Goal: Task Accomplishment & Management: Manage account settings

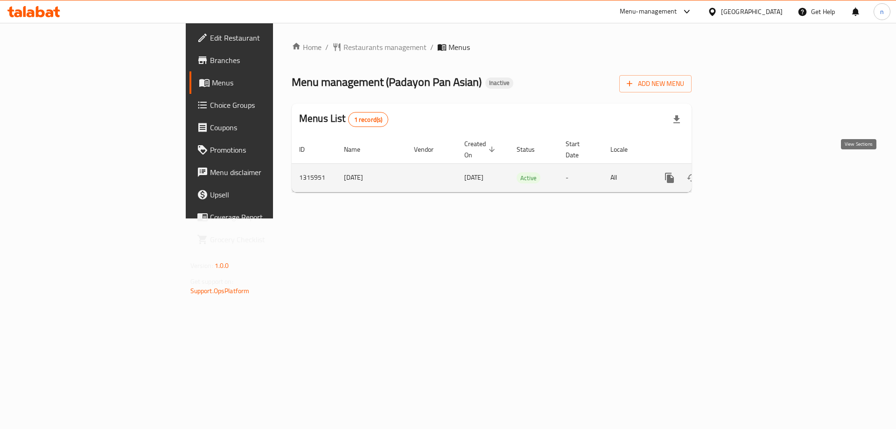
click at [743, 172] on icon "enhanced table" at bounding box center [737, 177] width 11 height 11
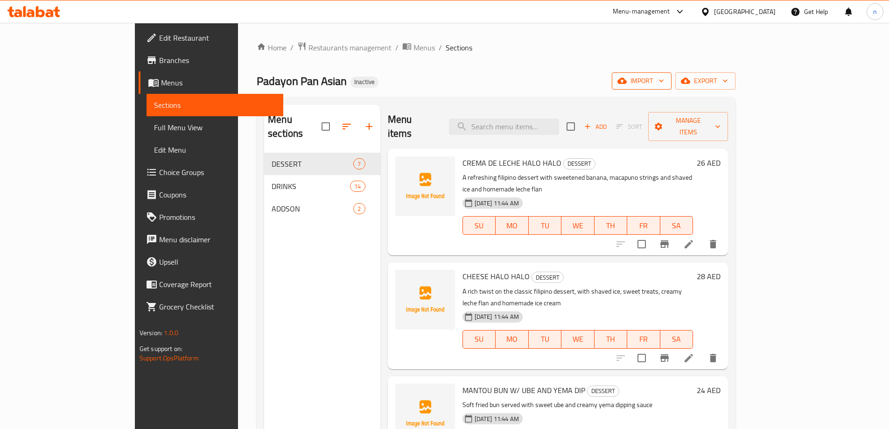
click at [627, 80] on icon "button" at bounding box center [622, 80] width 9 height 9
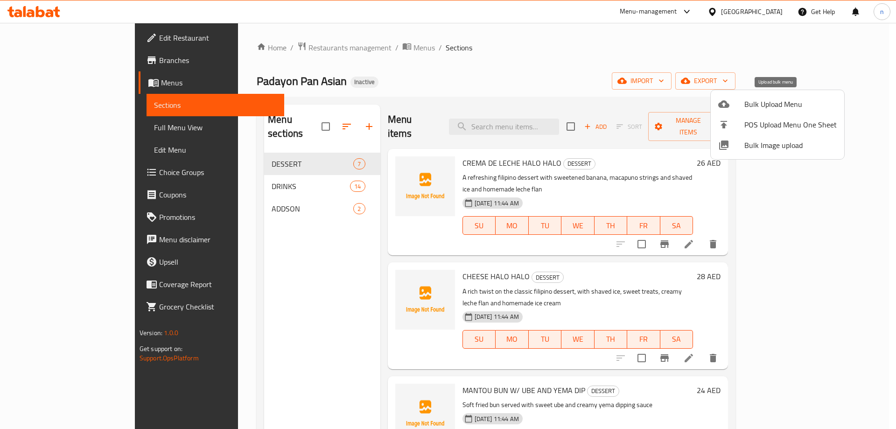
click at [761, 108] on span "Bulk Upload Menu" at bounding box center [791, 104] width 92 height 11
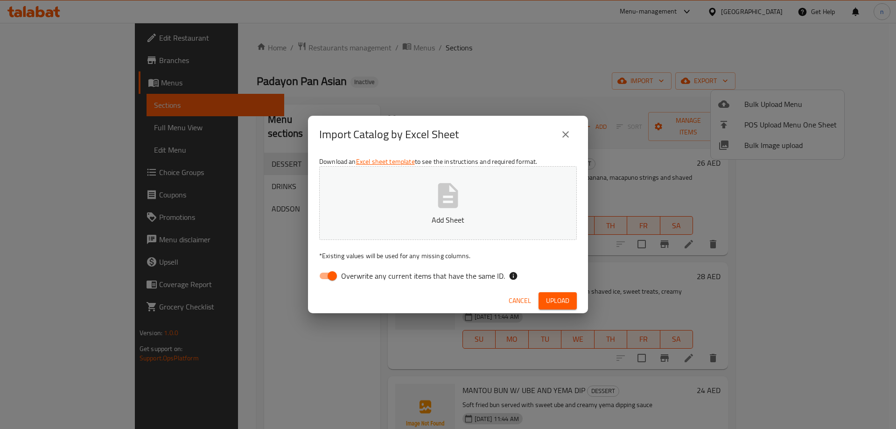
click at [459, 278] on span "Overwrite any current items that have the same ID." at bounding box center [423, 275] width 164 height 11
click at [359, 278] on input "Overwrite any current items that have the same ID." at bounding box center [332, 276] width 53 height 18
checkbox input "false"
click at [555, 303] on span "Upload" at bounding box center [557, 301] width 23 height 12
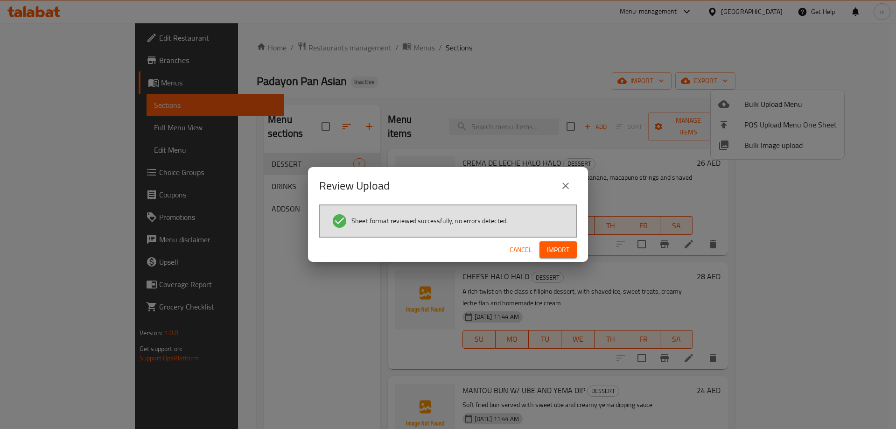
click at [550, 245] on span "Import" at bounding box center [558, 250] width 22 height 12
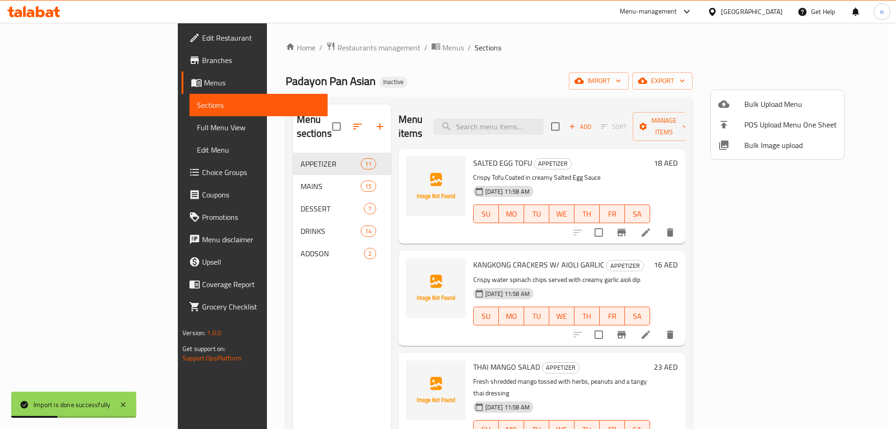
click at [316, 119] on div at bounding box center [448, 214] width 896 height 429
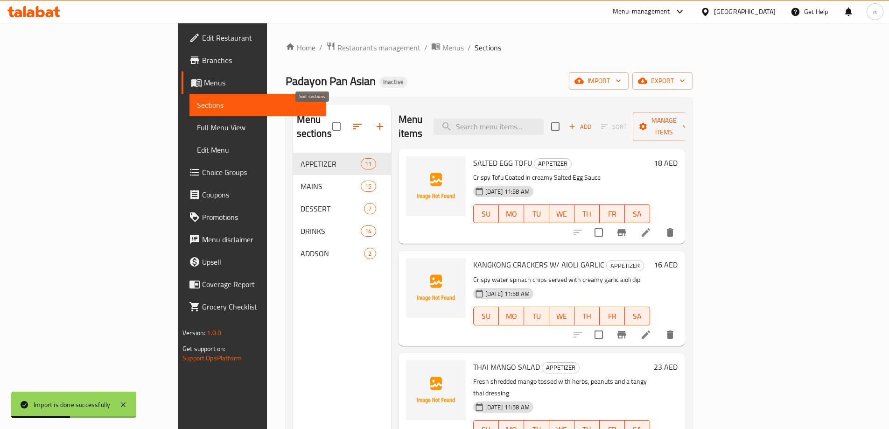
click at [352, 121] on icon "button" at bounding box center [357, 126] width 11 height 11
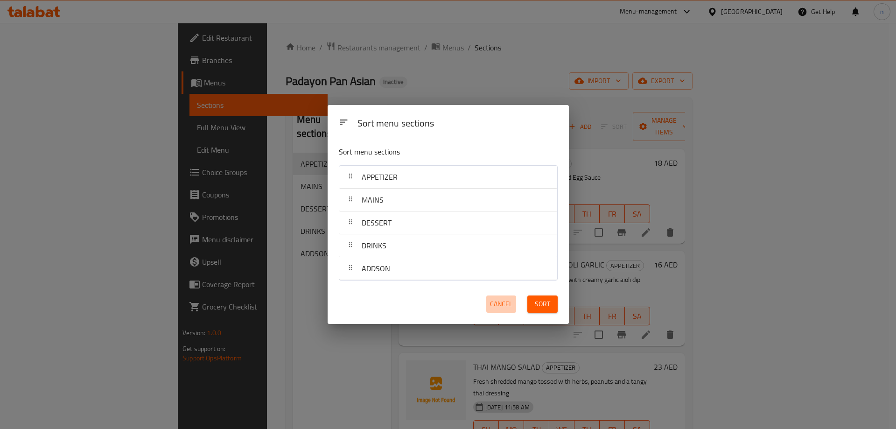
click at [493, 302] on span "Cancel" at bounding box center [501, 304] width 22 height 12
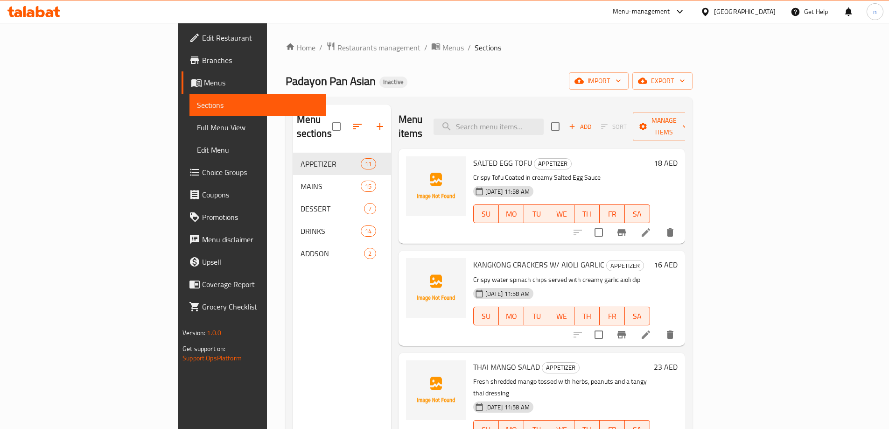
click at [190, 120] on link "Full Menu View" at bounding box center [258, 127] width 137 height 22
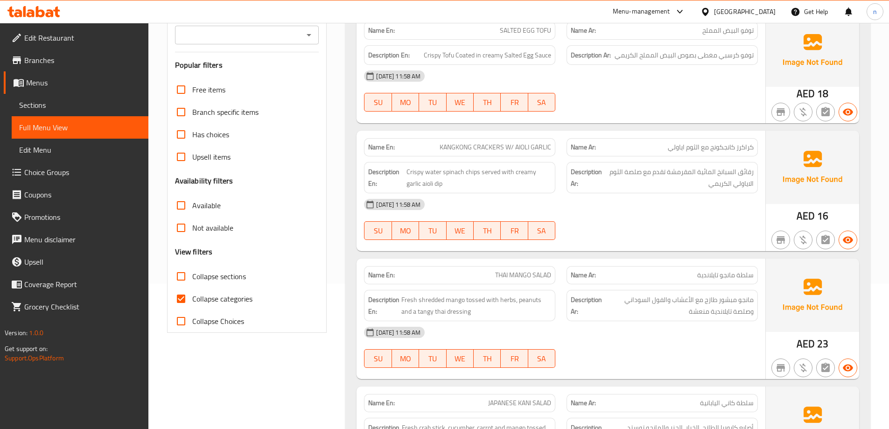
scroll to position [233, 0]
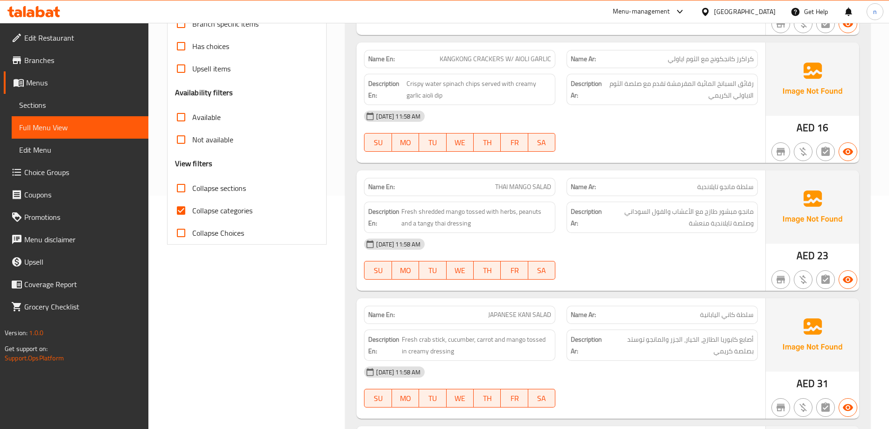
click at [217, 209] on span "Collapse categories" at bounding box center [222, 210] width 60 height 11
click at [192, 209] on input "Collapse categories" at bounding box center [181, 210] width 22 height 22
checkbox input "false"
click at [215, 185] on span "Collapse sections" at bounding box center [219, 188] width 54 height 11
click at [192, 185] on input "Collapse sections" at bounding box center [181, 188] width 22 height 22
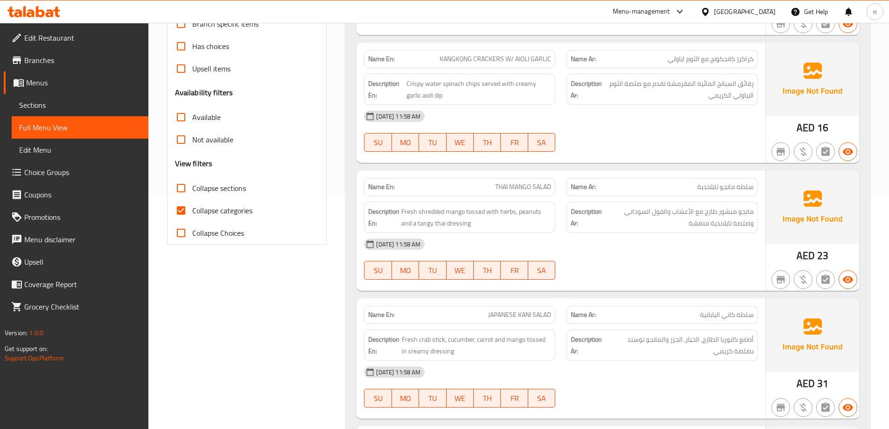
checkbox input "true"
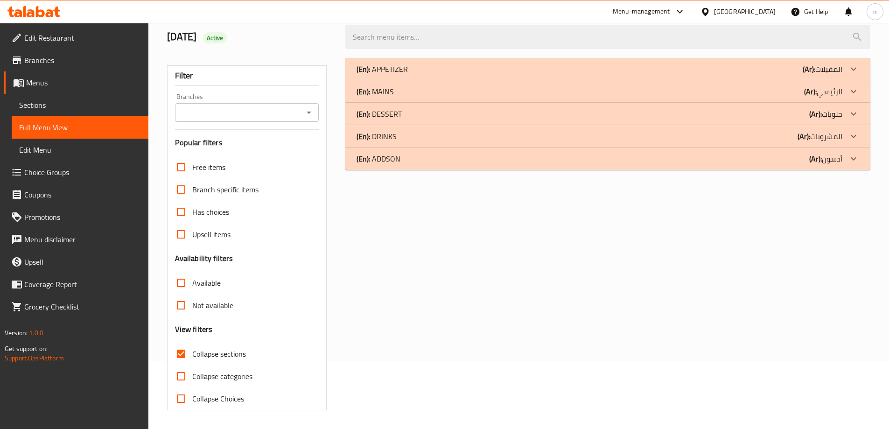
scroll to position [68, 0]
click at [435, 97] on div "(En): MAINS (Ar): الرئيسي" at bounding box center [607, 91] width 525 height 22
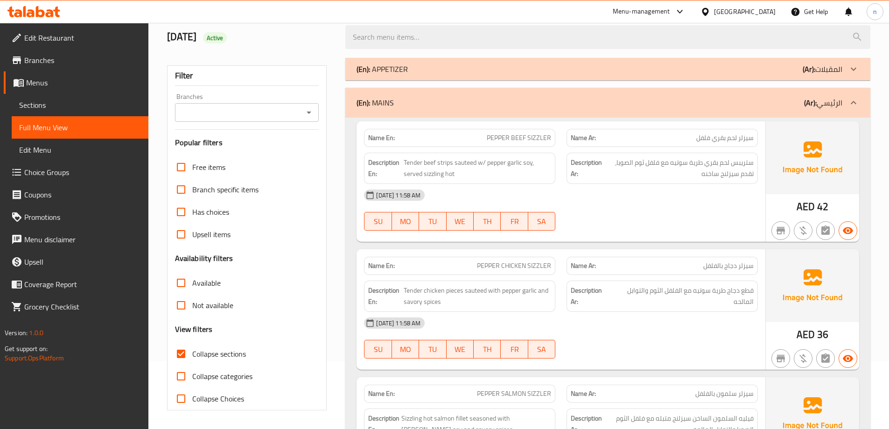
click at [437, 69] on div "(En): APPETIZER (Ar): المقبلات" at bounding box center [600, 68] width 486 height 11
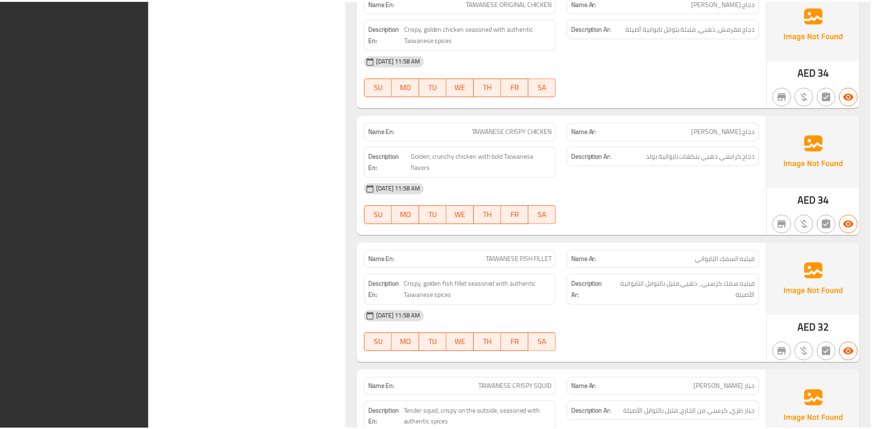
scroll to position [3180, 0]
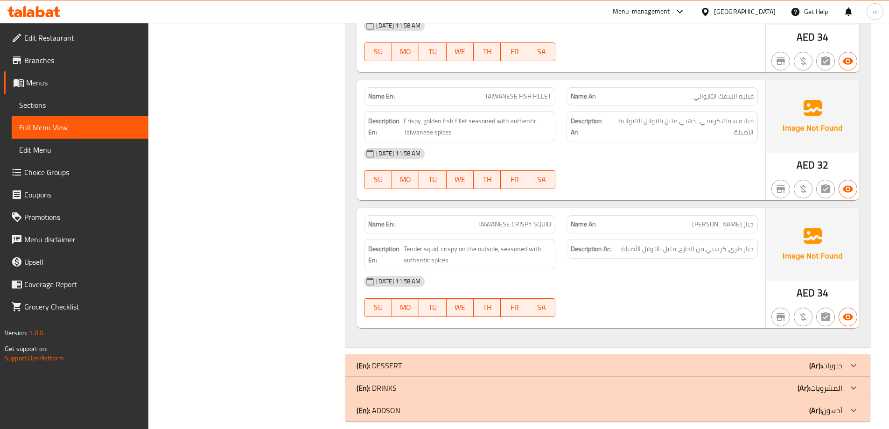
click at [103, 41] on span "Edit Restaurant" at bounding box center [82, 37] width 117 height 11
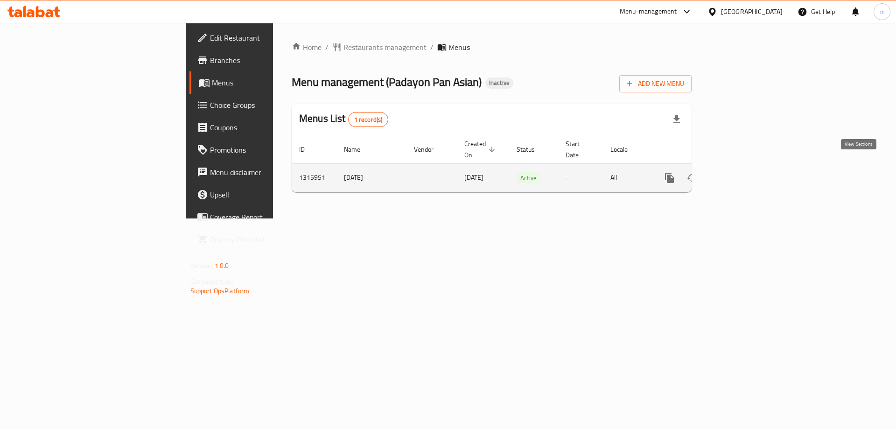
click at [743, 172] on icon "enhanced table" at bounding box center [737, 177] width 11 height 11
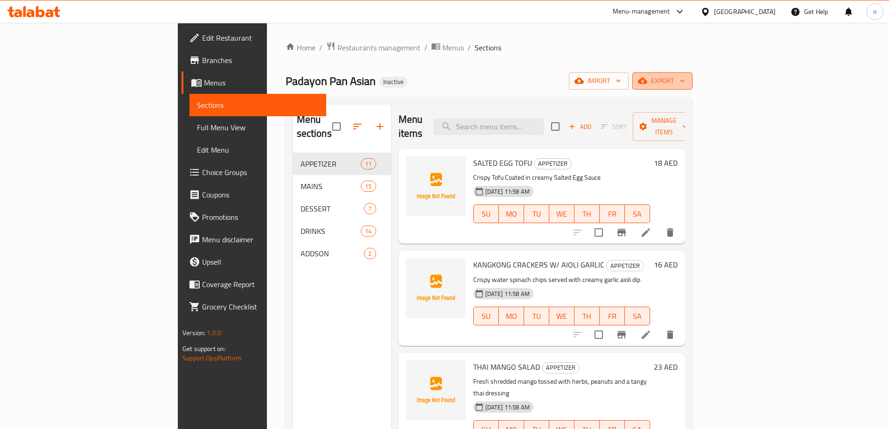
click at [685, 82] on span "export" at bounding box center [662, 81] width 45 height 12
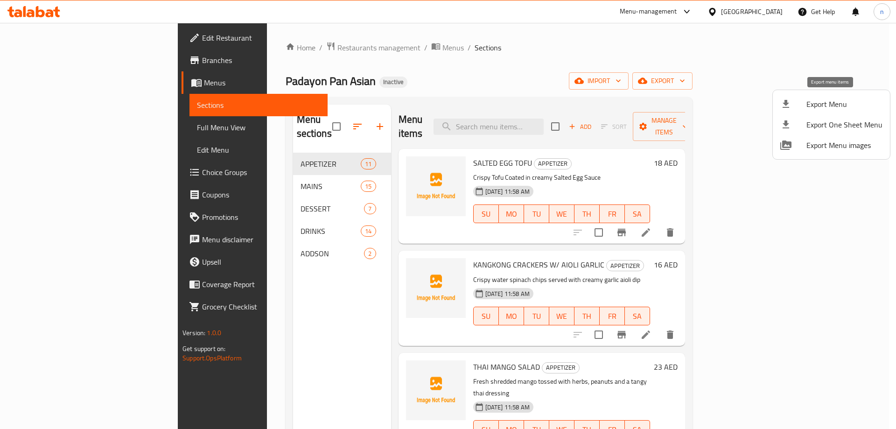
click at [836, 111] on li "Export Menu" at bounding box center [831, 104] width 117 height 21
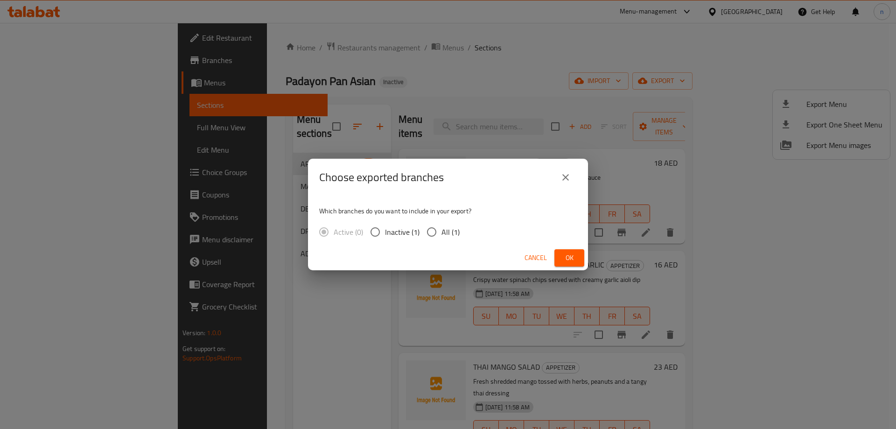
click at [446, 230] on span "All (1)" at bounding box center [451, 231] width 18 height 11
click at [442, 230] on input "All (1)" at bounding box center [432, 232] width 20 height 20
radio input "true"
click at [576, 258] on span "Ok" at bounding box center [569, 258] width 15 height 12
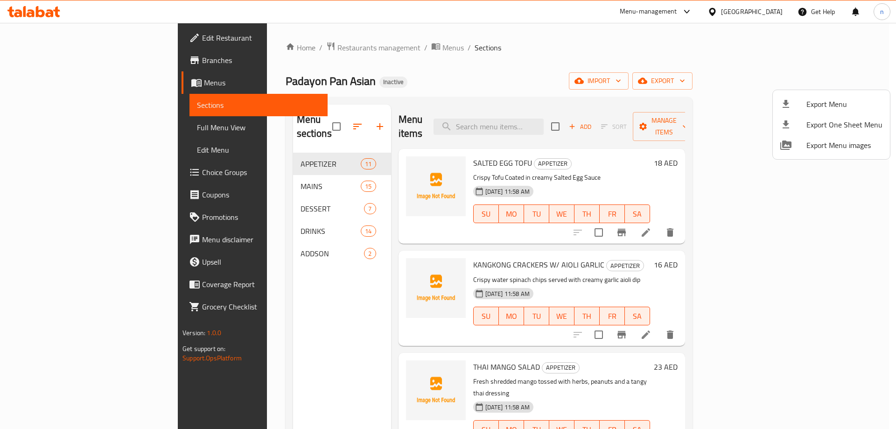
click at [76, 40] on div at bounding box center [448, 214] width 896 height 429
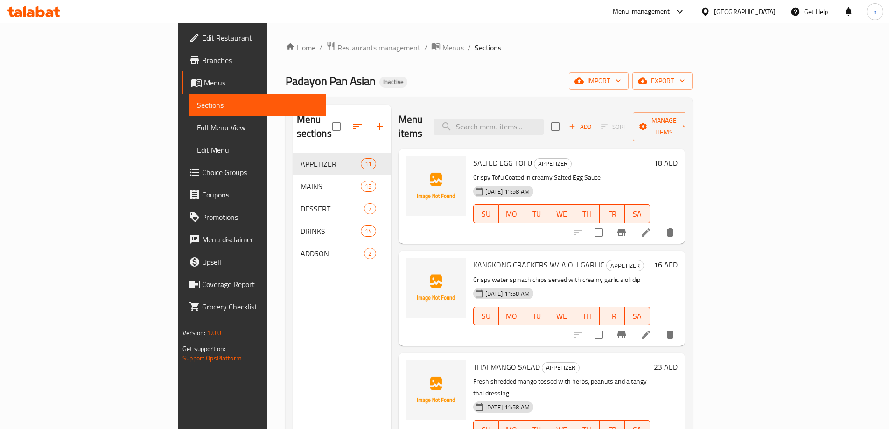
click at [202, 40] on span "Edit Restaurant" at bounding box center [260, 37] width 117 height 11
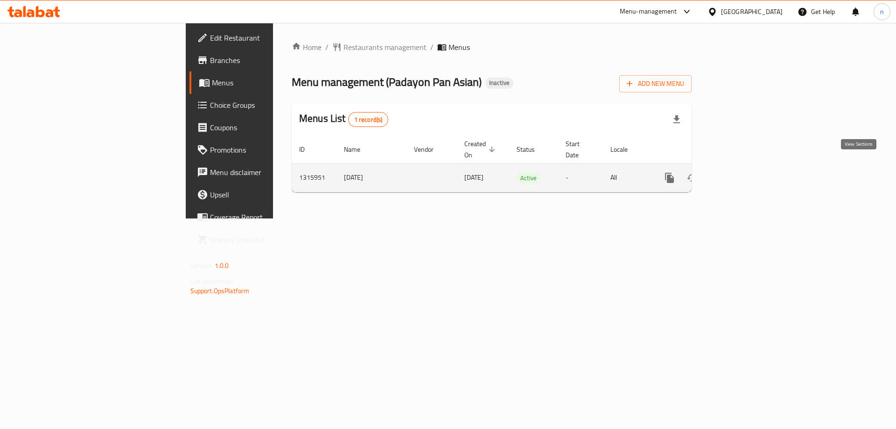
click at [748, 174] on link "enhanced table" at bounding box center [737, 178] width 22 height 22
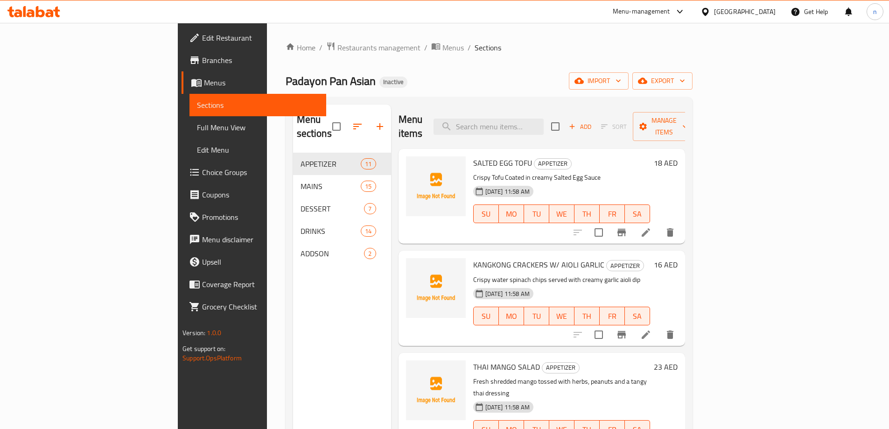
click at [197, 132] on span "Full Menu View" at bounding box center [258, 127] width 122 height 11
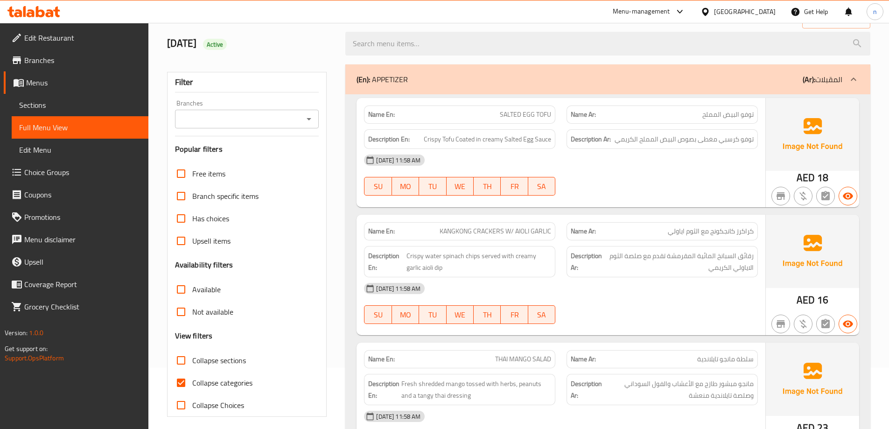
scroll to position [187, 0]
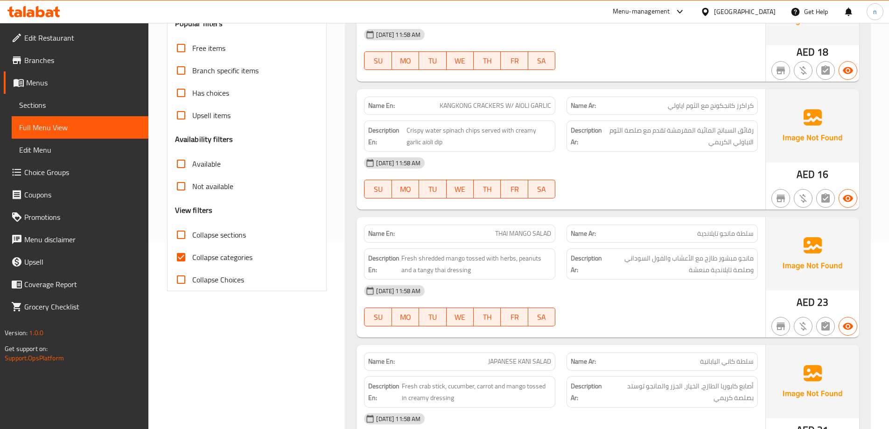
click at [224, 257] on span "Collapse categories" at bounding box center [222, 257] width 60 height 11
click at [192, 257] on input "Collapse categories" at bounding box center [181, 257] width 22 height 22
checkbox input "false"
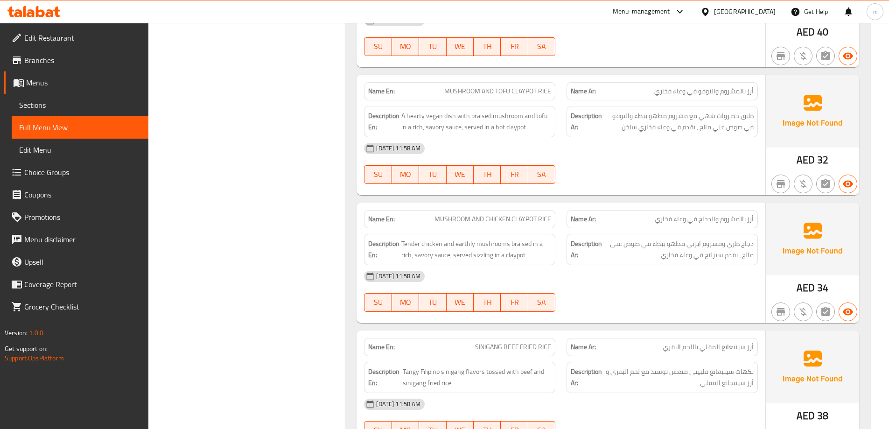
scroll to position [1821, 0]
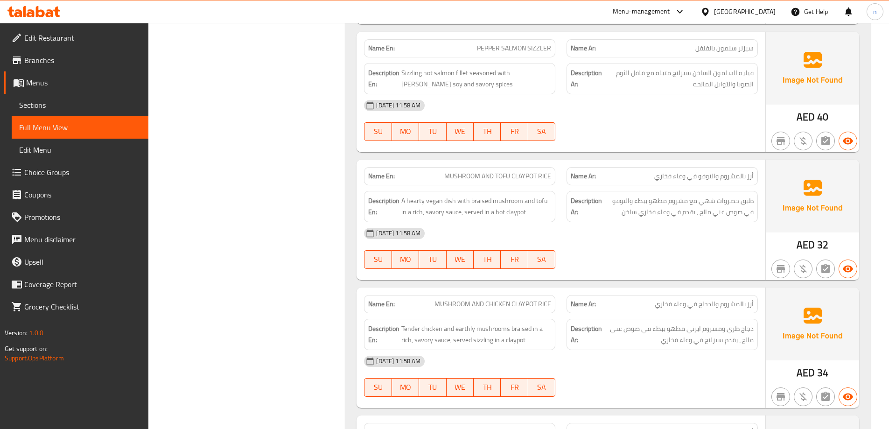
click at [518, 171] on span "MUSHROOM AND TOFU CLAYPOT RICE" at bounding box center [497, 176] width 107 height 10
copy span "MUSHROOM AND TOFU CLAYPOT RICE"
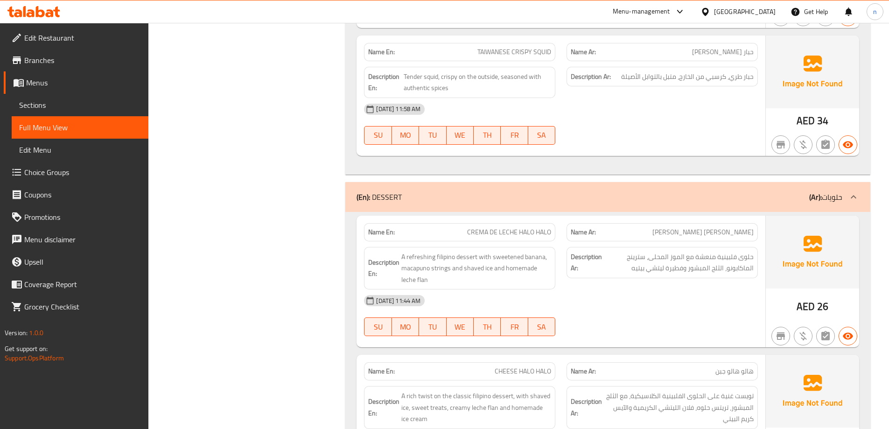
scroll to position [3361, 0]
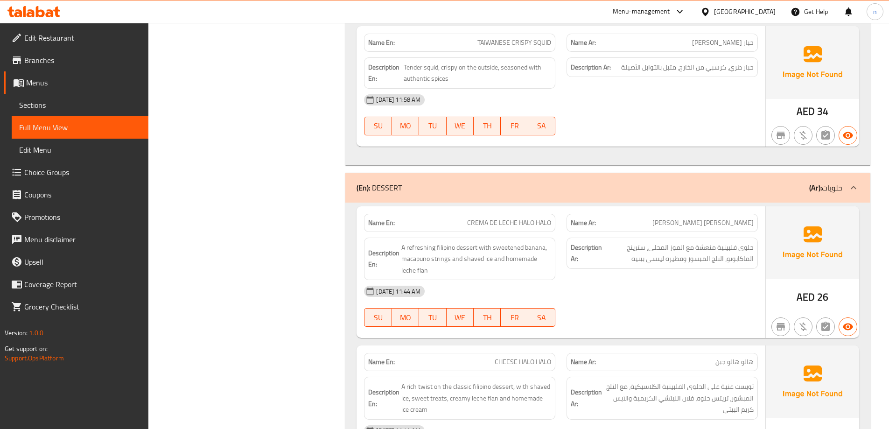
click at [290, 202] on div "Filter Branches Branches Popular filters Free items Branch specific items Has c…" at bounding box center [251, 91] width 179 height 6664
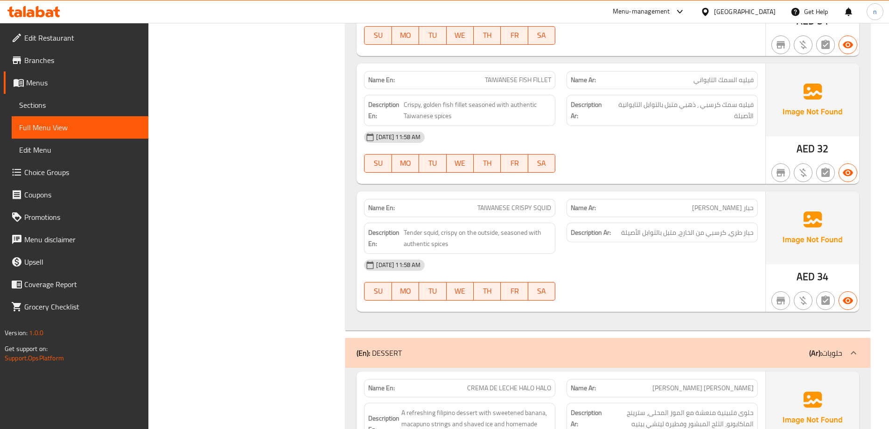
scroll to position [3128, 0]
